Goal: Transaction & Acquisition: Obtain resource

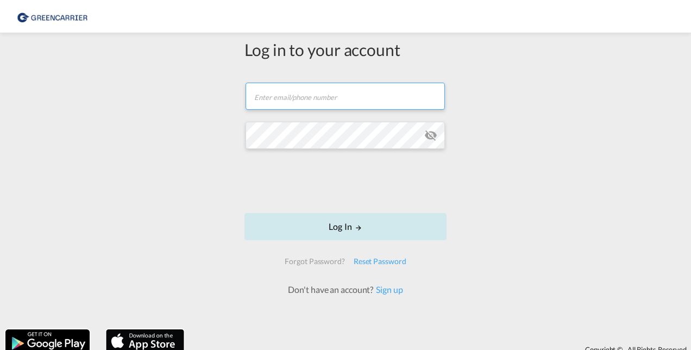
type input "[PERSON_NAME][EMAIL_ADDRESS][DOMAIN_NAME]"
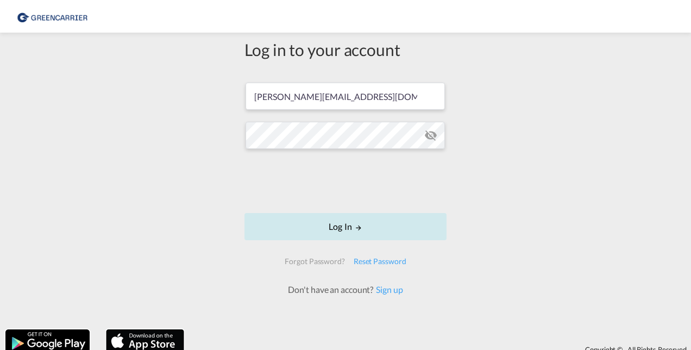
click at [347, 226] on button "Log In" at bounding box center [346, 226] width 202 height 27
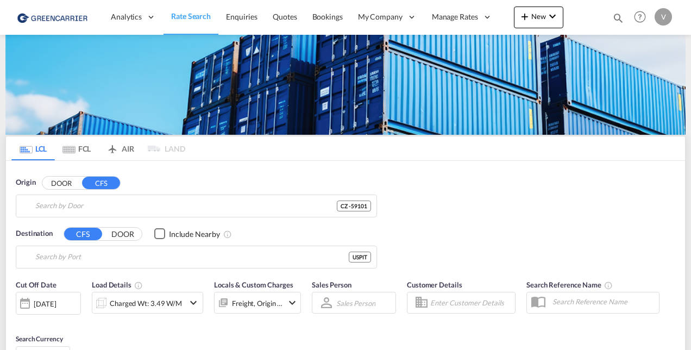
type input "CZ-59101, [GEOGRAPHIC_DATA]"
type input "[GEOGRAPHIC_DATA], [GEOGRAPHIC_DATA], USPIT"
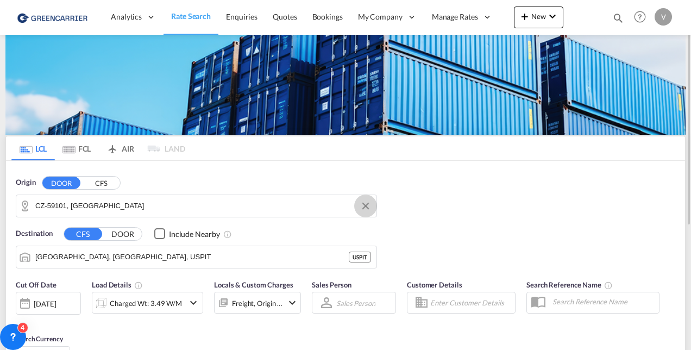
click at [367, 205] on button "Clear Input" at bounding box center [366, 206] width 16 height 16
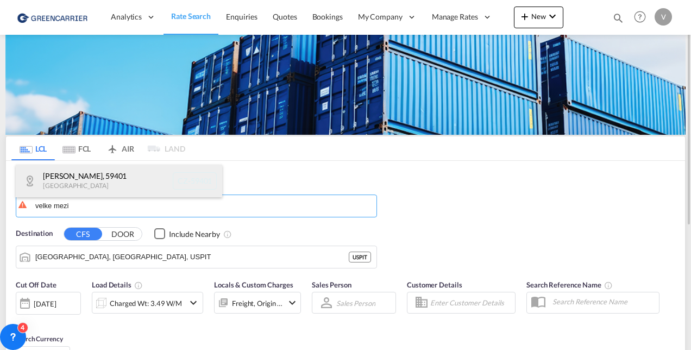
click at [139, 176] on div "Velke Mezirici , [GEOGRAPHIC_DATA] [GEOGRAPHIC_DATA]-59401" at bounding box center [119, 181] width 207 height 33
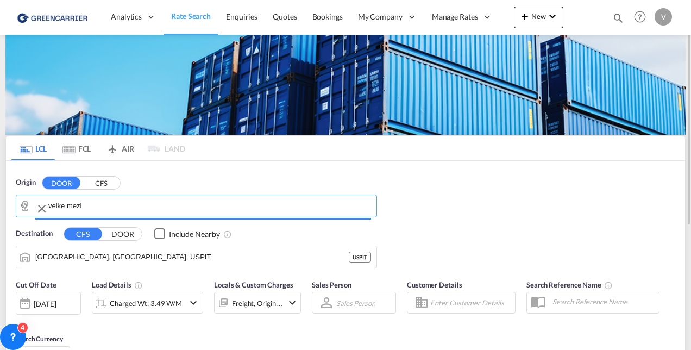
type input "CZ-59401, Velke Mezirici"
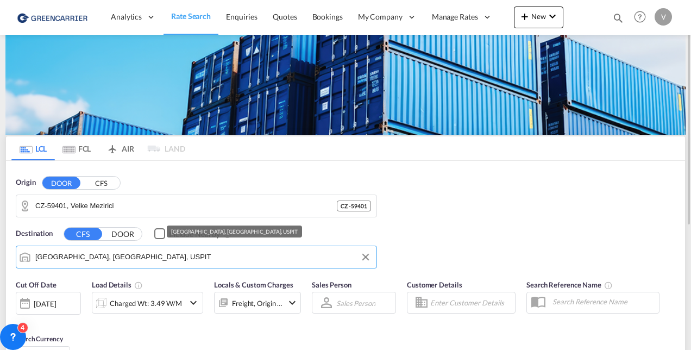
click at [135, 258] on input "[GEOGRAPHIC_DATA], [GEOGRAPHIC_DATA], USPIT" at bounding box center [203, 257] width 336 height 16
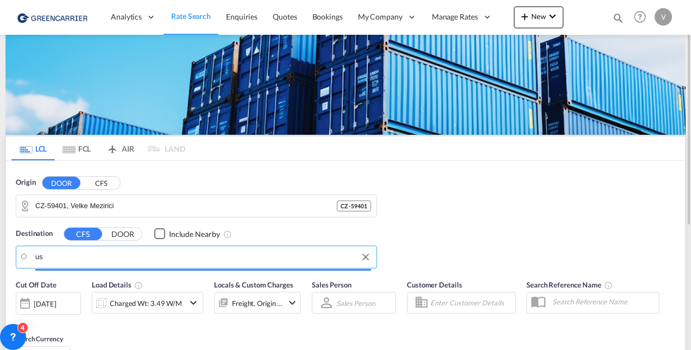
type input "u"
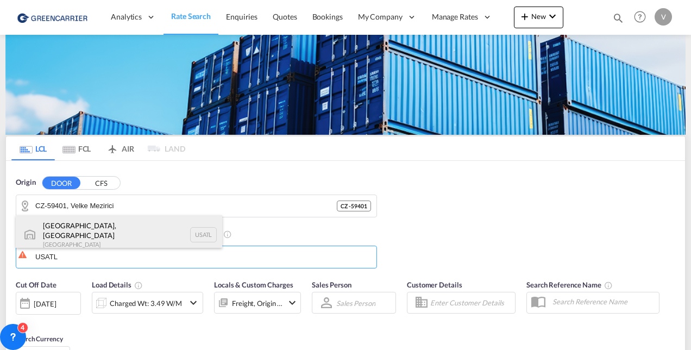
click at [136, 234] on div "[GEOGRAPHIC_DATA], [GEOGRAPHIC_DATA] [GEOGRAPHIC_DATA] [GEOGRAPHIC_DATA]" at bounding box center [119, 234] width 207 height 39
type input "[GEOGRAPHIC_DATA], [GEOGRAPHIC_DATA], [GEOGRAPHIC_DATA]"
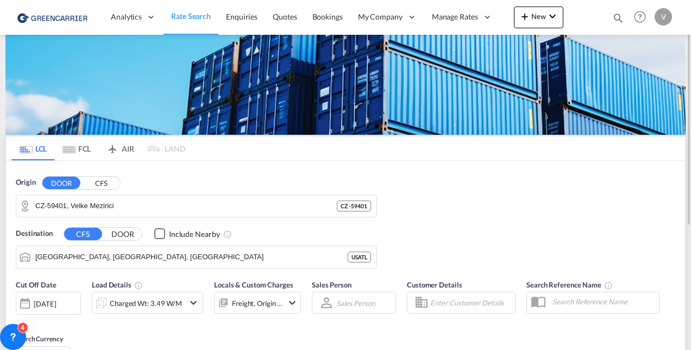
click at [56, 304] on div "[DATE]" at bounding box center [45, 304] width 22 height 10
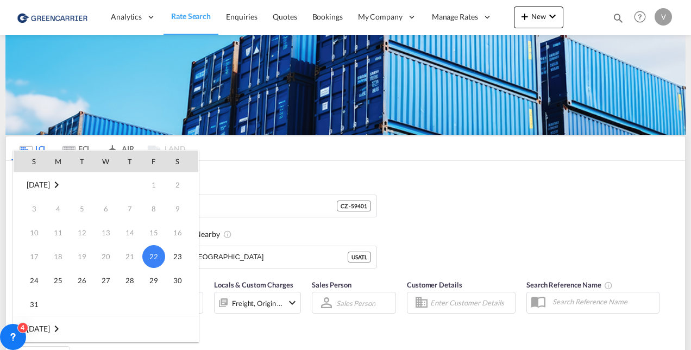
click at [511, 242] on div at bounding box center [345, 175] width 691 height 350
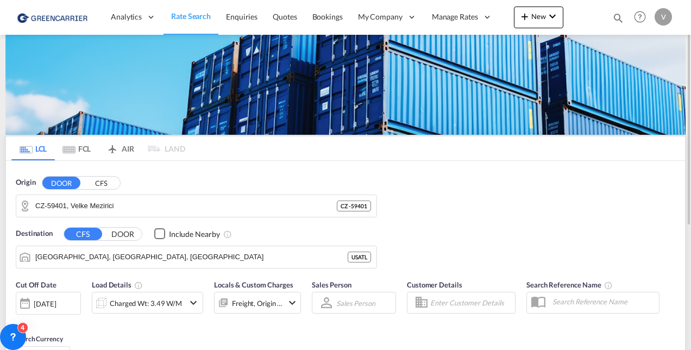
click at [181, 307] on div "Charged Wt: 3.49 W/M" at bounding box center [138, 303] width 92 height 22
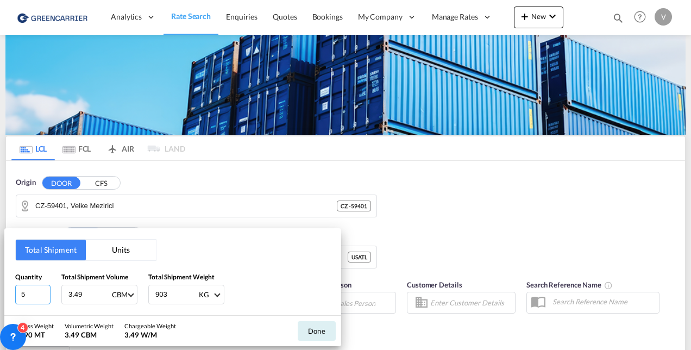
click at [35, 293] on input "5" at bounding box center [32, 295] width 35 height 20
type input "6"
type input "2.13"
type input "3181"
click at [325, 328] on button "Done" at bounding box center [317, 331] width 38 height 20
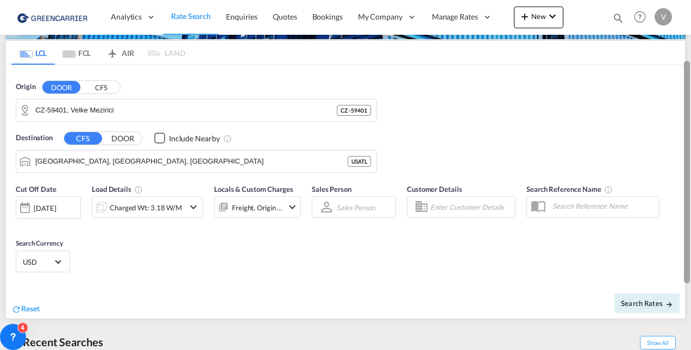
scroll to position [102, 0]
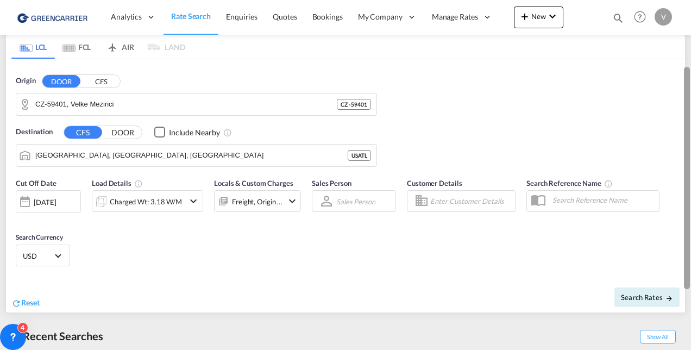
drag, startPoint x: 689, startPoint y: 73, endPoint x: 693, endPoint y: 137, distance: 64.8
click at [691, 137] on html "Analytics Reports Dashboard Rate Search Enquiries Quotes" at bounding box center [345, 175] width 691 height 350
click at [292, 198] on md-icon "icon-chevron-down" at bounding box center [292, 201] width 13 height 13
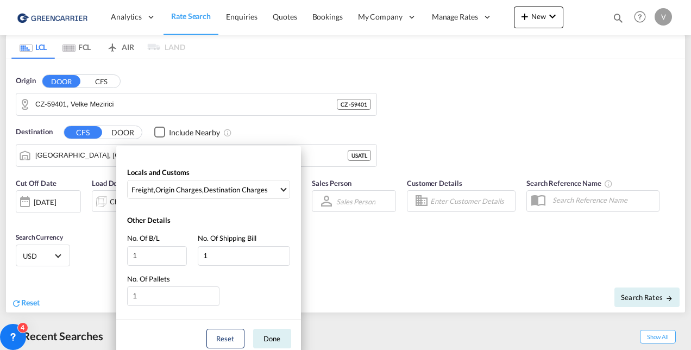
click at [370, 267] on div "Locals and Customs Freight , Origin Charges , Destination Charges Clear All Sel…" at bounding box center [345, 175] width 691 height 350
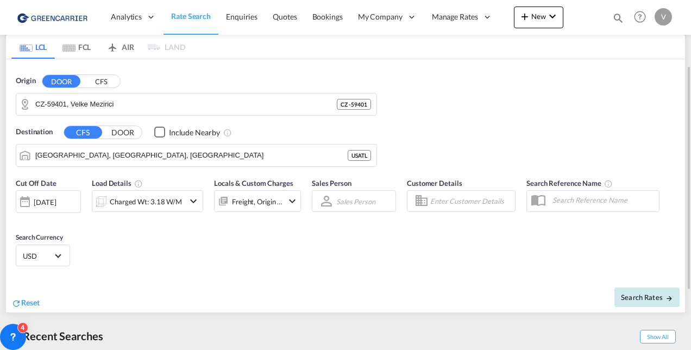
click at [643, 301] on button "Search Rates" at bounding box center [647, 297] width 65 height 20
type input "59401 to USATL / [DATE]"
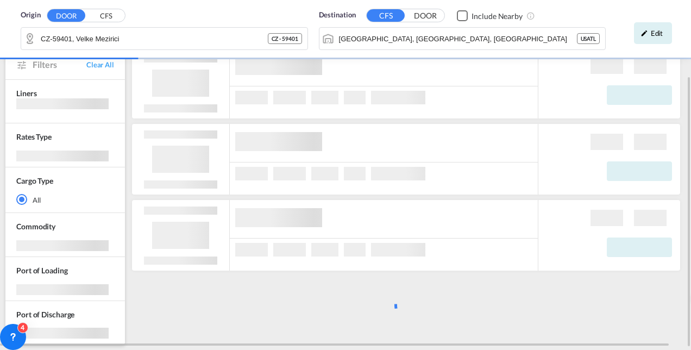
scroll to position [99, 0]
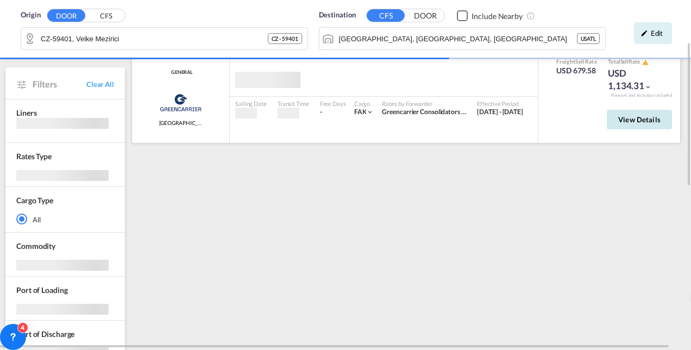
click at [639, 126] on button "View Details" at bounding box center [639, 120] width 65 height 20
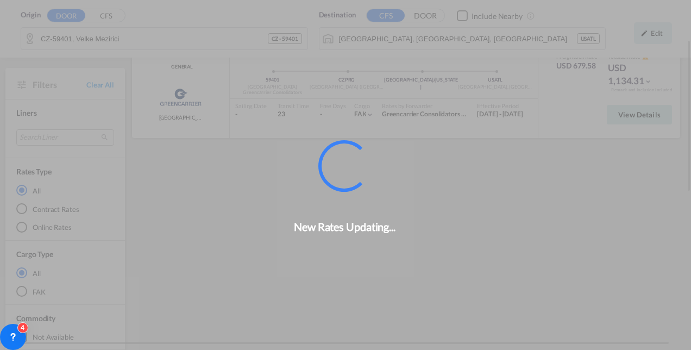
scroll to position [96, 0]
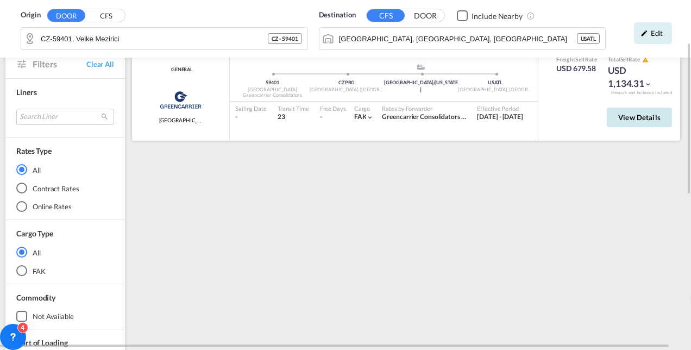
click at [647, 120] on span "View Details" at bounding box center [639, 117] width 42 height 9
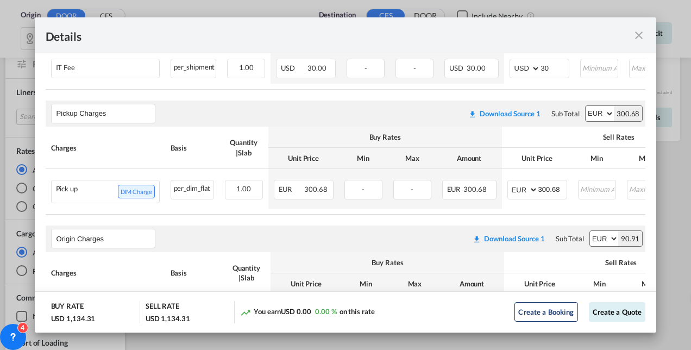
scroll to position [381, 0]
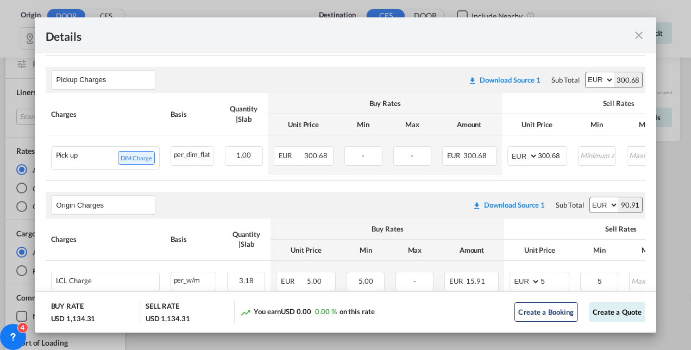
click at [641, 35] on md-icon "icon-close fg-AAA8AD m-0 cursor" at bounding box center [639, 35] width 13 height 13
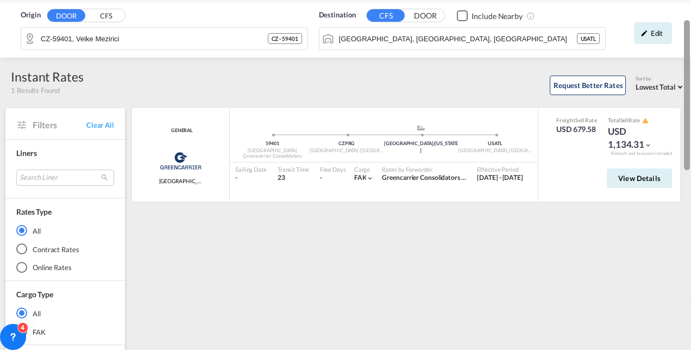
drag, startPoint x: 687, startPoint y: 67, endPoint x: 693, endPoint y: 42, distance: 25.7
click at [691, 42] on html "Analytics Reports Dashboard Rate Search Enquiries Quotes" at bounding box center [345, 175] width 691 height 350
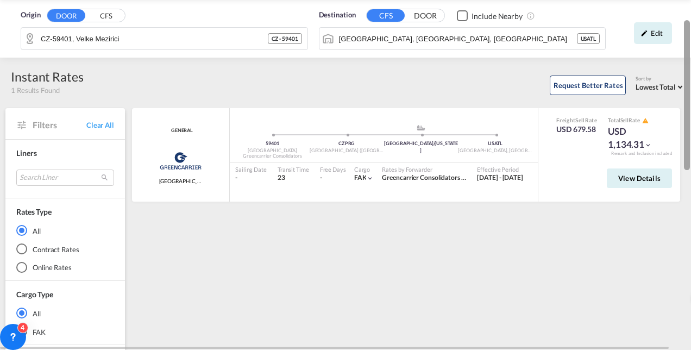
scroll to position [37, 0]
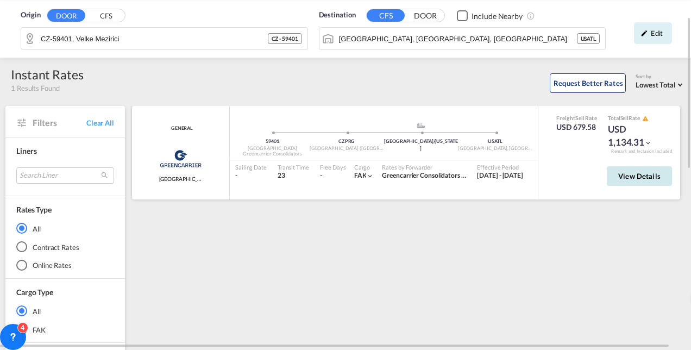
click at [655, 168] on button "View Details" at bounding box center [639, 176] width 65 height 20
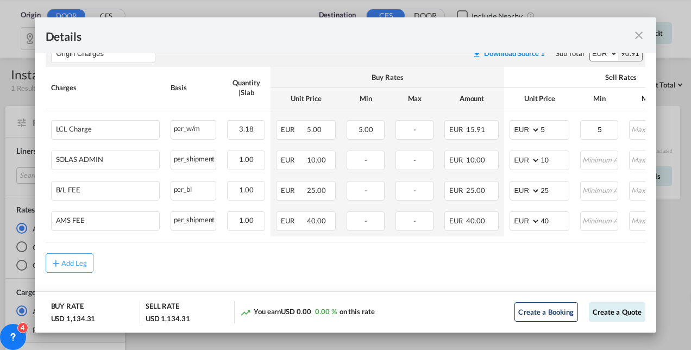
scroll to position [534, 0]
click at [637, 37] on md-icon "icon-close fg-AAA8AD m-0 cursor" at bounding box center [639, 35] width 13 height 13
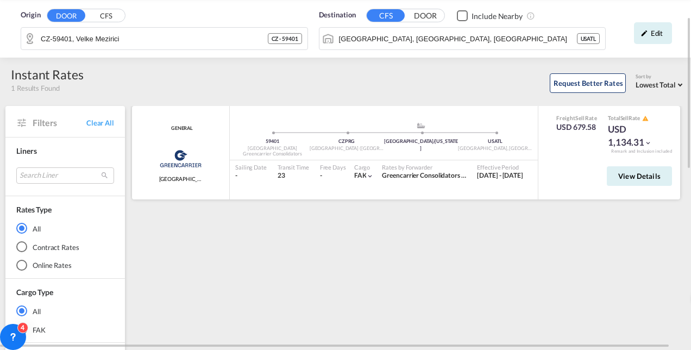
click at [652, 142] on md-icon "icon-chevron-down" at bounding box center [649, 143] width 8 height 8
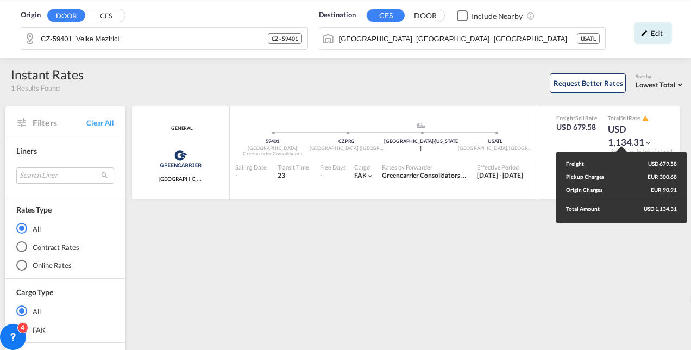
click at [173, 37] on div "Freight USD 679.58 Pickup Charges EUR 300.68 Origin Charges EUR 90.91 Total Amo…" at bounding box center [345, 175] width 691 height 350
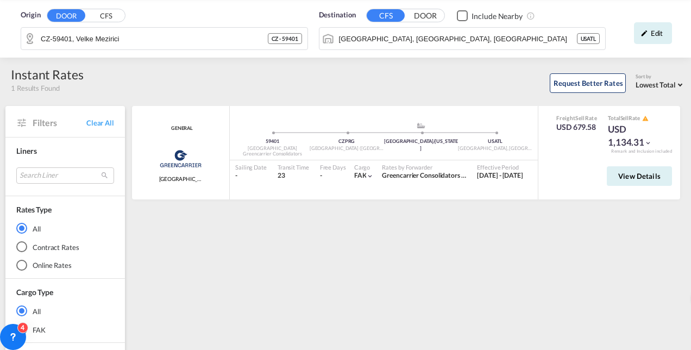
click at [173, 37] on div "Origin DOOR CFS CZ-59401, Velke Mezirici CZ - 59401 Destination CFS DOOR Includ…" at bounding box center [345, 29] width 691 height 58
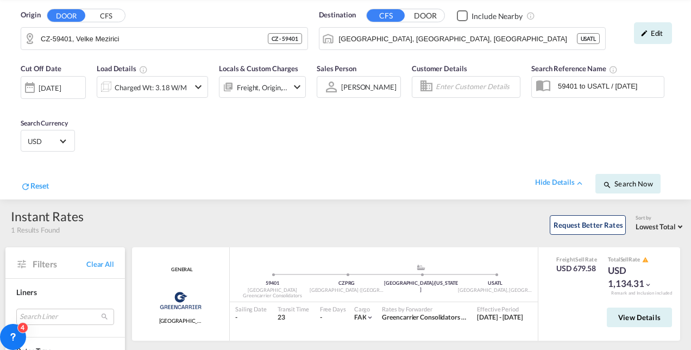
scroll to position [0, 0]
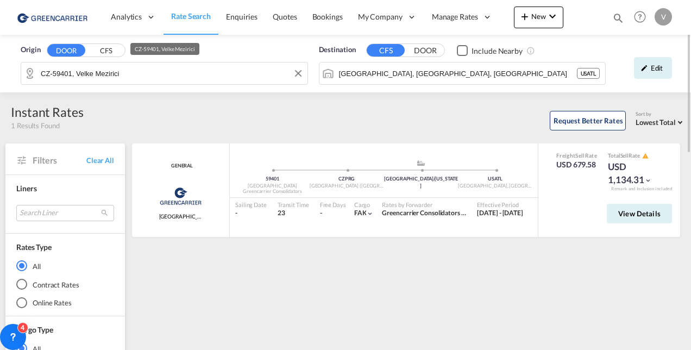
click at [145, 73] on input "CZ-59401, Velke Mezirici" at bounding box center [171, 73] width 261 height 16
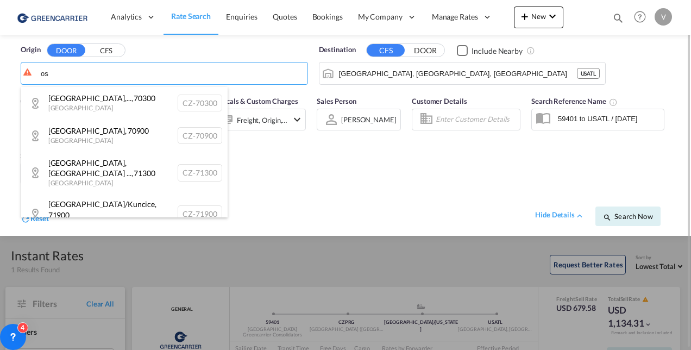
type input "o"
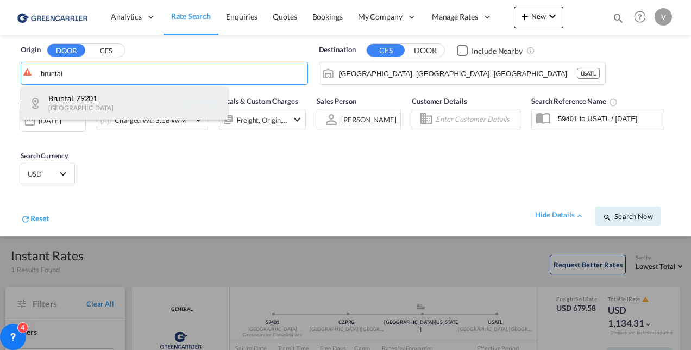
click at [119, 99] on div "Bruntal , [GEOGRAPHIC_DATA] [GEOGRAPHIC_DATA]-79201" at bounding box center [124, 103] width 207 height 33
type input "CZ-79201, Bruntal"
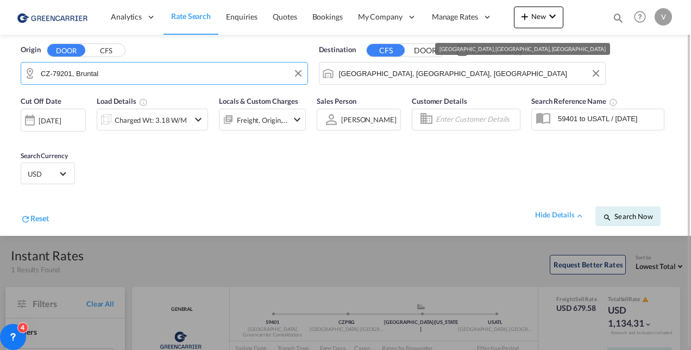
click at [361, 66] on input "[GEOGRAPHIC_DATA], [GEOGRAPHIC_DATA], [GEOGRAPHIC_DATA]" at bounding box center [469, 73] width 261 height 16
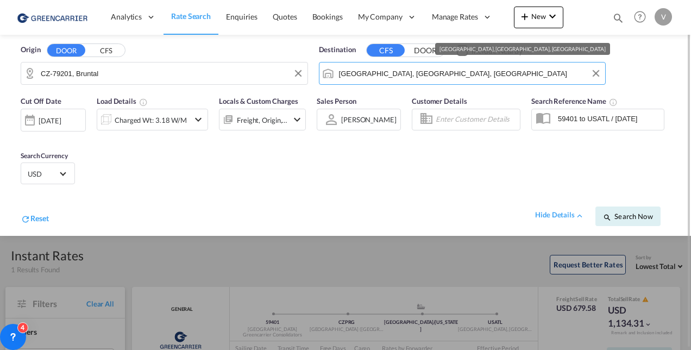
click at [361, 66] on input "[GEOGRAPHIC_DATA], [GEOGRAPHIC_DATA], [GEOGRAPHIC_DATA]" at bounding box center [469, 73] width 261 height 16
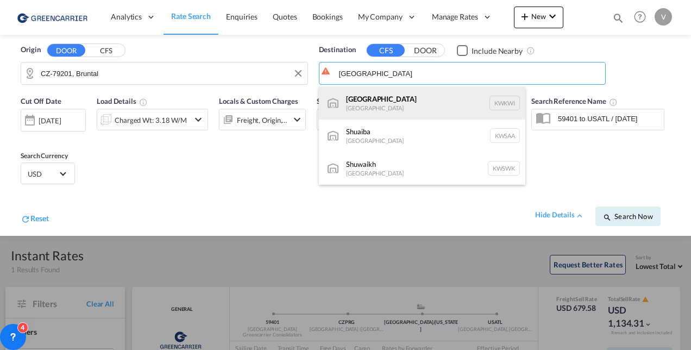
click at [360, 96] on div "[GEOGRAPHIC_DATA] [GEOGRAPHIC_DATA] KWKWI" at bounding box center [422, 103] width 207 height 33
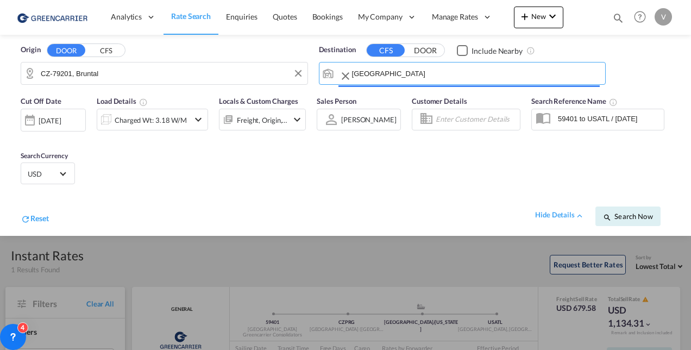
type input "[GEOGRAPHIC_DATA], KWKWI"
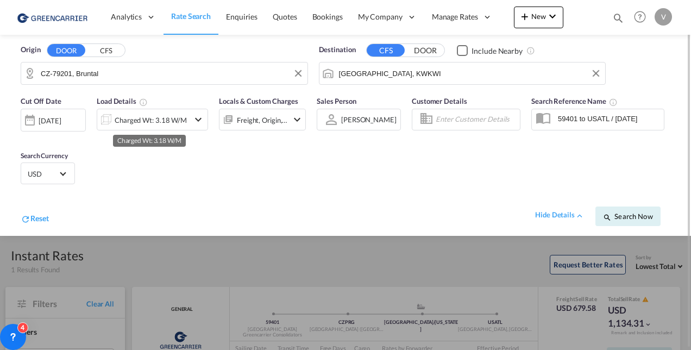
click at [155, 124] on div "Charged Wt: 3.18 W/M" at bounding box center [151, 119] width 72 height 15
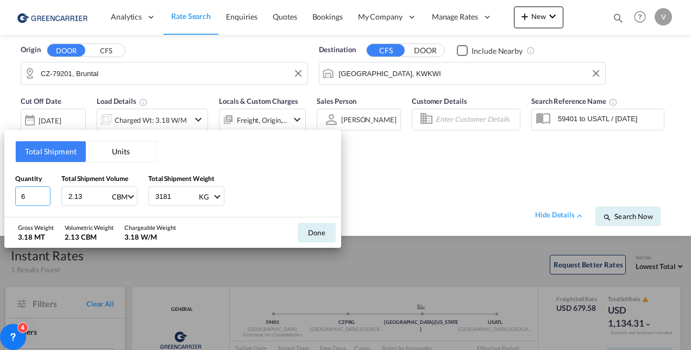
click at [33, 191] on input "6" at bounding box center [32, 196] width 35 height 20
type input "4"
type input "3"
type input "4.1"
type input "3080"
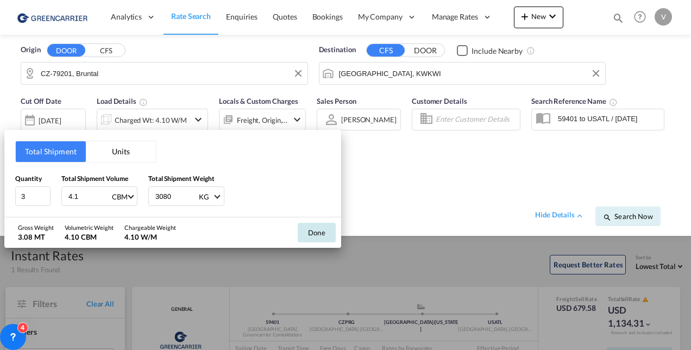
click at [317, 237] on button "Done" at bounding box center [317, 233] width 38 height 20
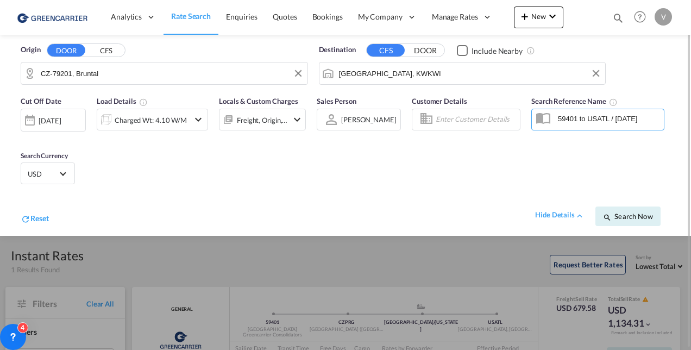
drag, startPoint x: 656, startPoint y: 119, endPoint x: 466, endPoint y: 104, distance: 190.3
click at [466, 104] on div "Cut Off Date [DATE] [DATE] Load Details Charged Wt: 4.10 W/M Locals & Custom Ch…" at bounding box center [346, 163] width 670 height 146
click at [634, 212] on span "Search Now" at bounding box center [627, 216] width 49 height 9
type input "79201 to KWKWI / [DATE]"
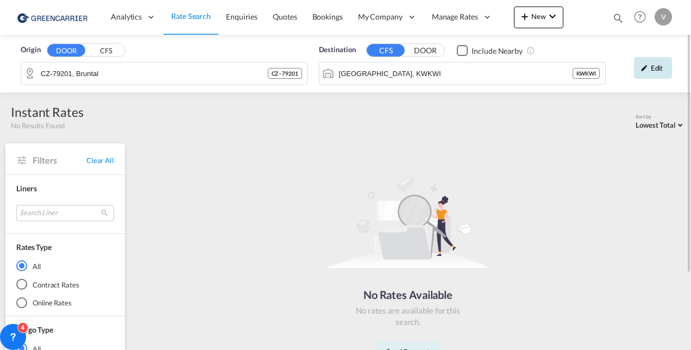
click at [651, 67] on div "Edit" at bounding box center [653, 68] width 38 height 22
